Goal: Transaction & Acquisition: Purchase product/service

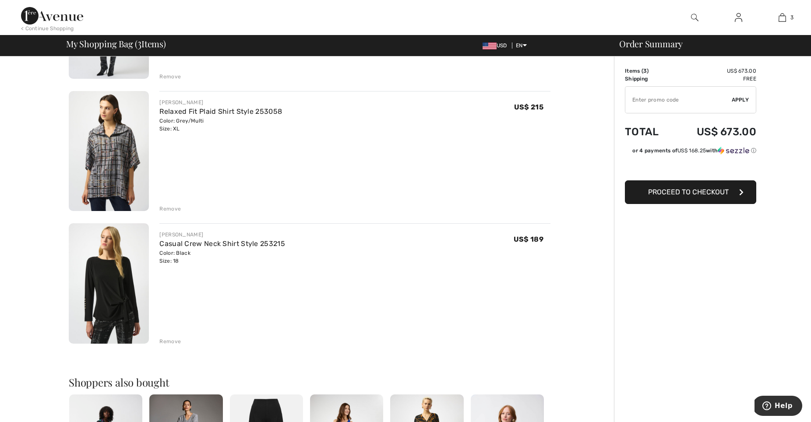
scroll to position [173, 0]
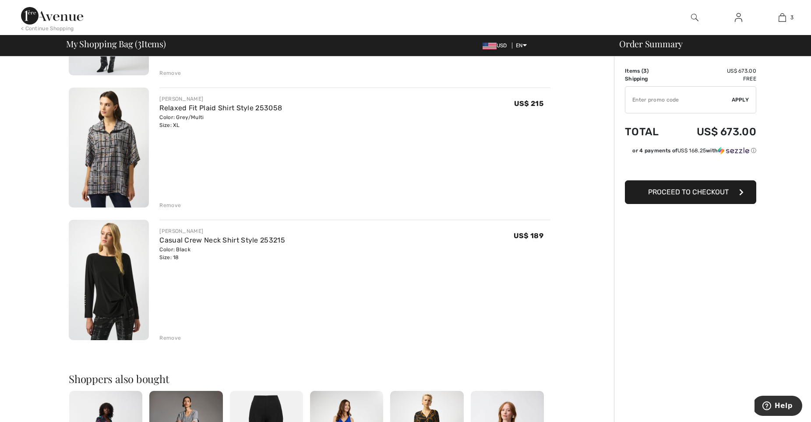
click at [173, 336] on div "Remove" at bounding box center [169, 338] width 21 height 8
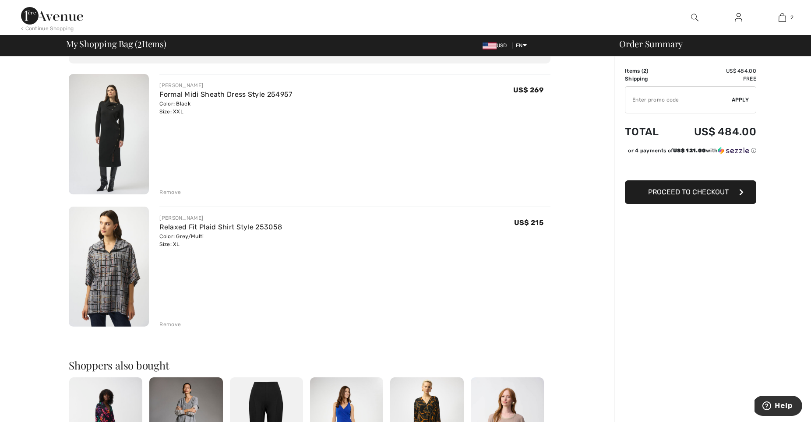
scroll to position [54, 0]
click at [224, 97] on link "Formal Midi Sheath Dress Style 254957" at bounding box center [225, 94] width 133 height 8
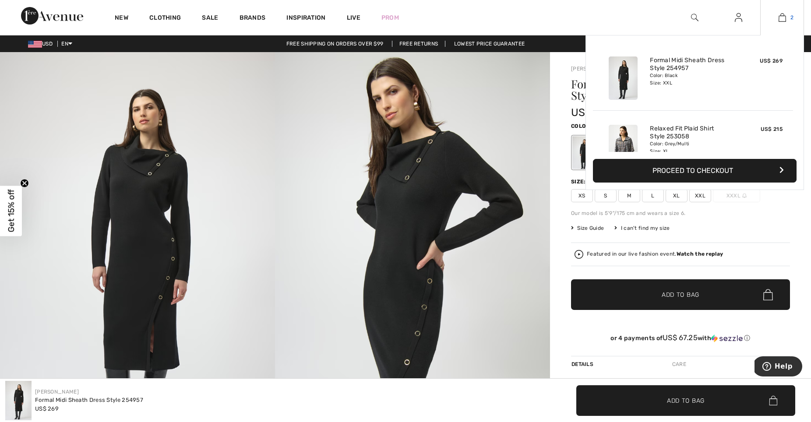
click at [783, 17] on img at bounding box center [782, 17] width 7 height 11
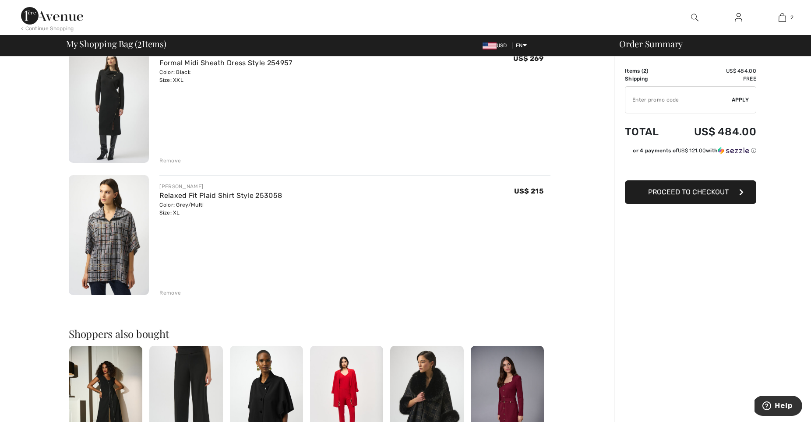
scroll to position [86, 0]
click at [175, 292] on div "Remove" at bounding box center [169, 293] width 21 height 8
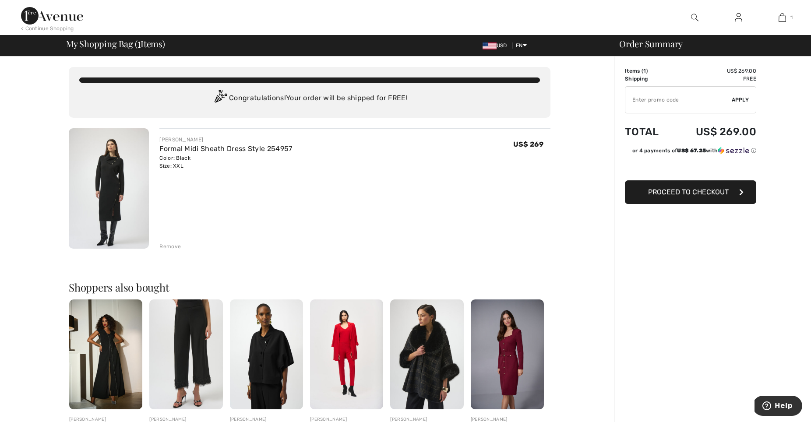
scroll to position [0, 0]
click at [687, 196] on span "Proceed to Checkout" at bounding box center [688, 192] width 81 height 8
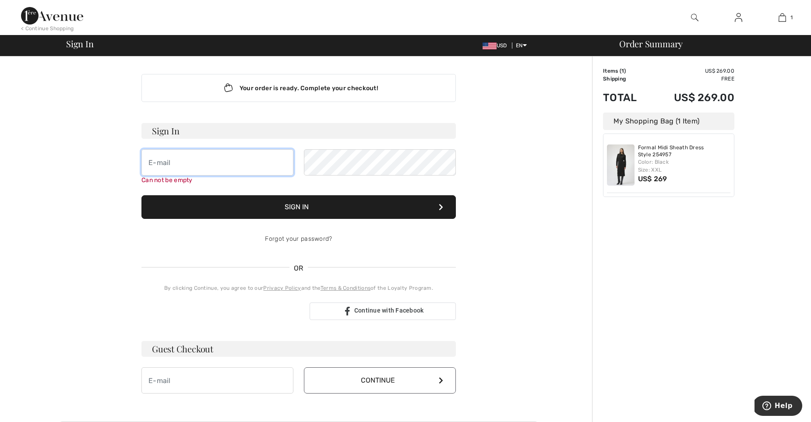
type input "m.phernandez@yahoo.com"
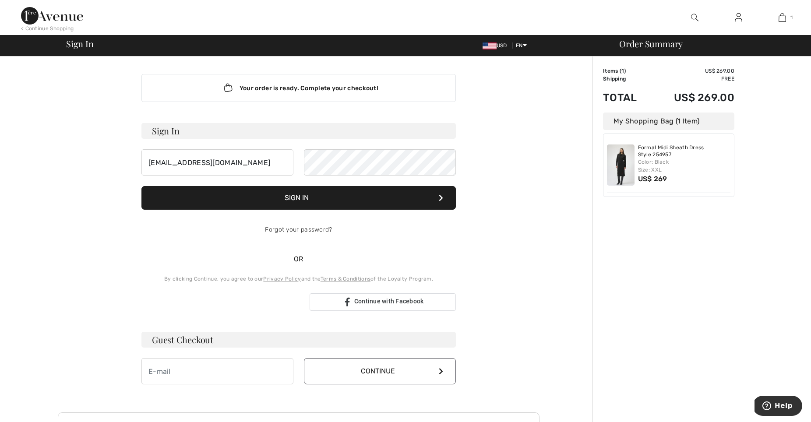
click at [301, 195] on button "Sign In" at bounding box center [298, 198] width 315 height 24
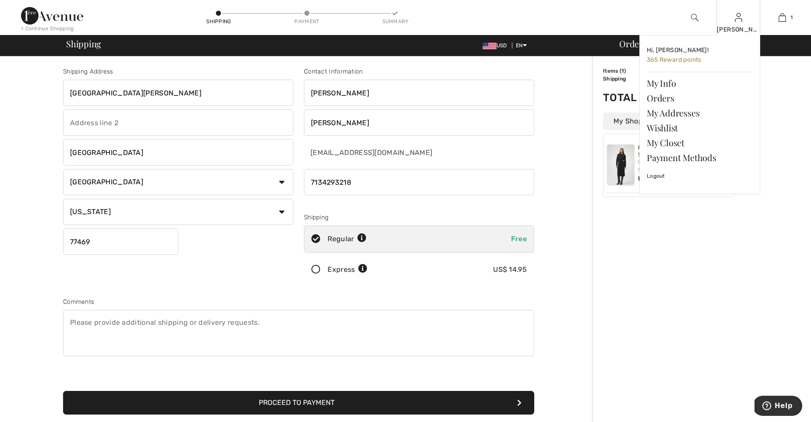
click at [737, 23] on img at bounding box center [738, 17] width 7 height 11
click at [663, 96] on link "Orders" at bounding box center [700, 98] width 106 height 15
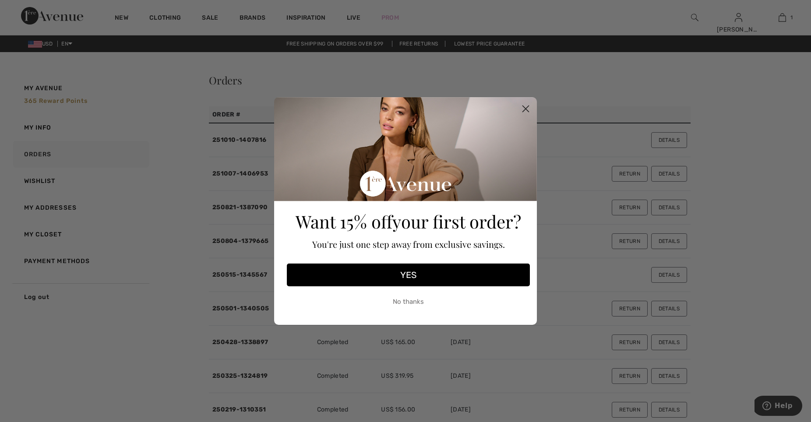
click at [525, 107] on circle "Close dialog" at bounding box center [526, 109] width 14 height 14
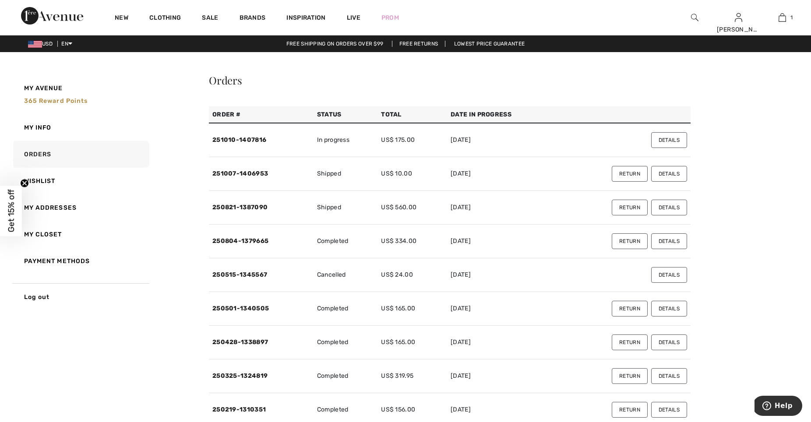
click at [668, 174] on button "Details" at bounding box center [669, 174] width 36 height 16
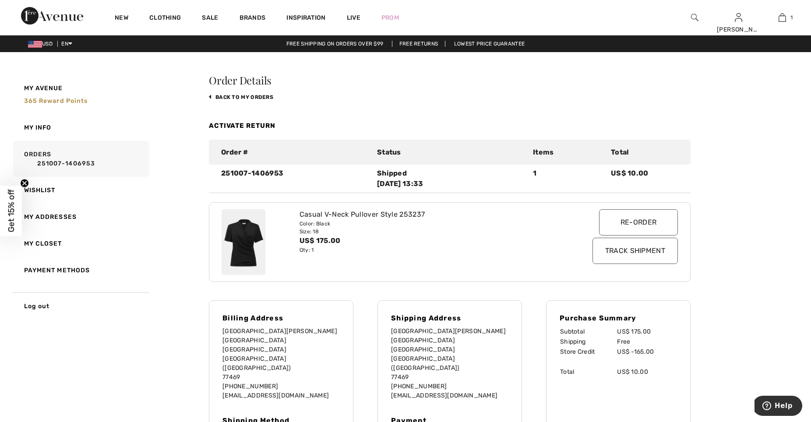
click at [635, 252] on input "Track Shipment" at bounding box center [635, 251] width 85 height 26
click at [30, 128] on link "My Info" at bounding box center [80, 127] width 138 height 27
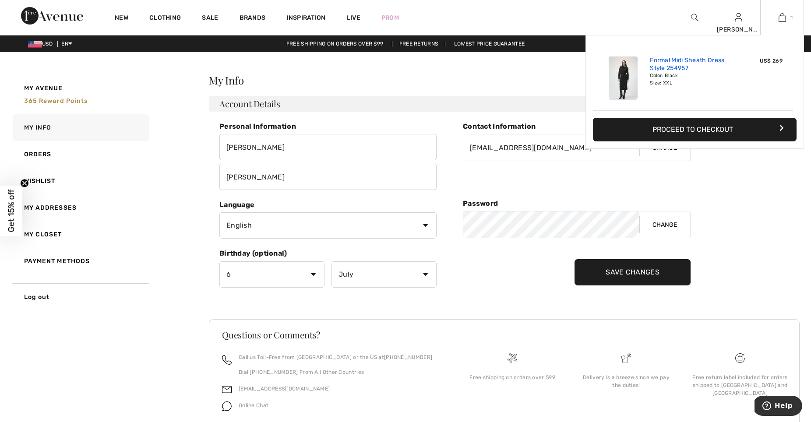
click at [665, 71] on link "Formal Midi Sheath Dress Style 254957" at bounding box center [693, 65] width 86 height 16
click at [780, 16] on img at bounding box center [782, 17] width 7 height 11
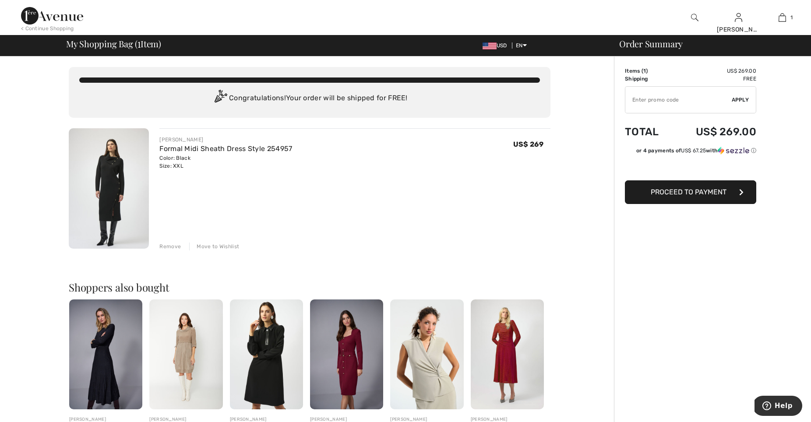
click at [173, 247] on div "Remove" at bounding box center [169, 247] width 21 height 8
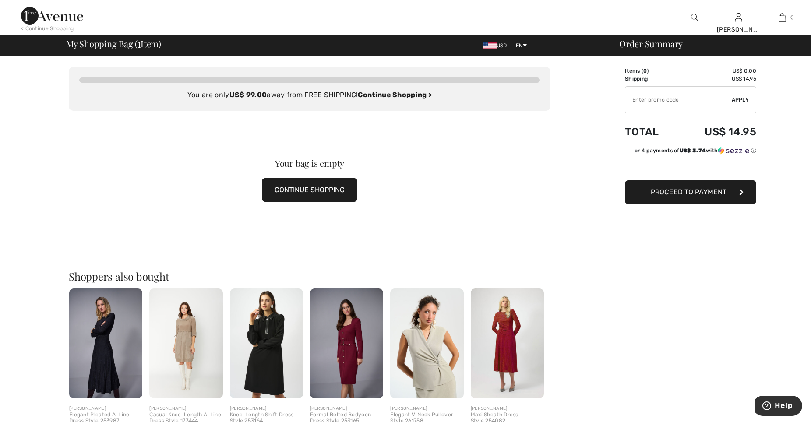
click at [703, 196] on span "Proceed to Payment" at bounding box center [689, 192] width 76 height 8
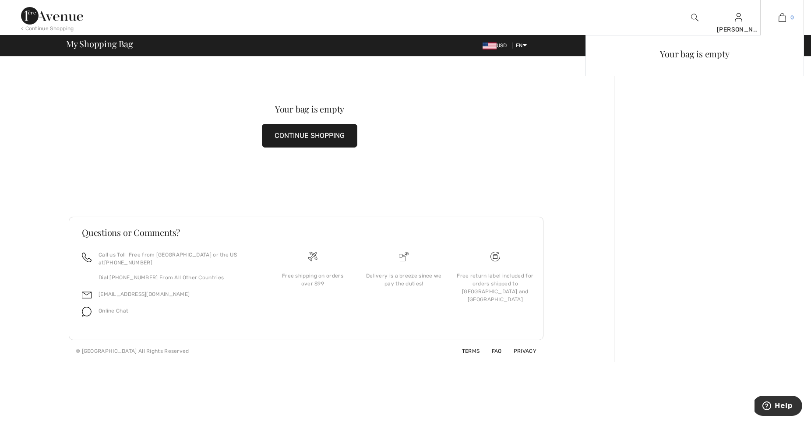
click at [781, 14] on img at bounding box center [782, 17] width 7 height 11
click at [781, 19] on img at bounding box center [782, 17] width 7 height 11
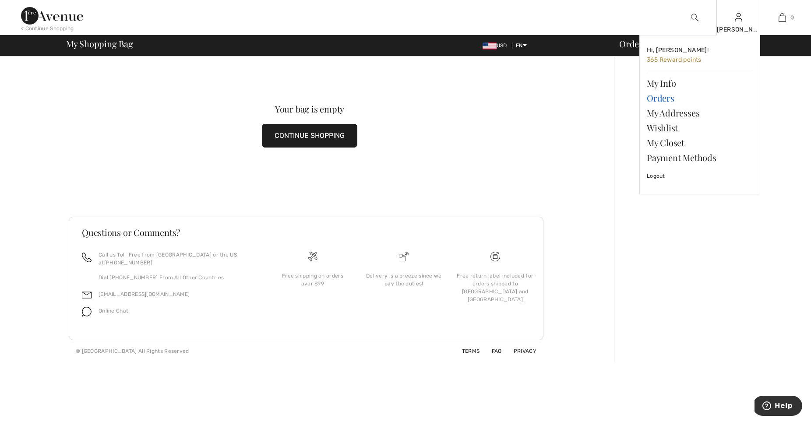
click at [666, 97] on link "Orders" at bounding box center [700, 98] width 106 height 15
